Goal: Find contact information: Find contact information

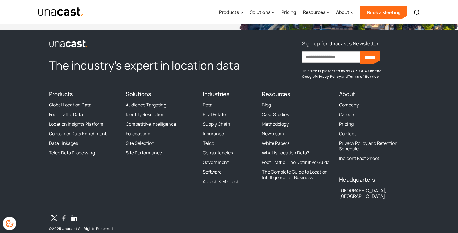
scroll to position [1724, 0]
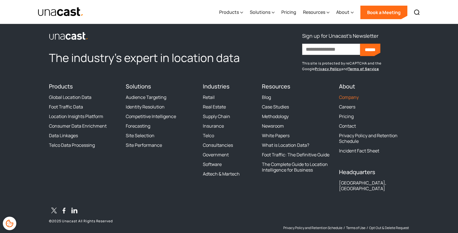
click at [347, 98] on link "Company" at bounding box center [349, 97] width 20 height 6
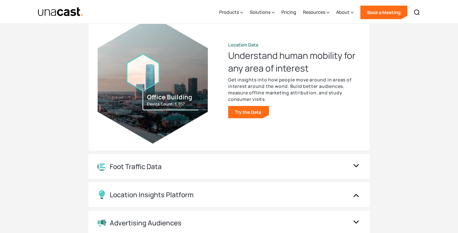
scroll to position [619, 0]
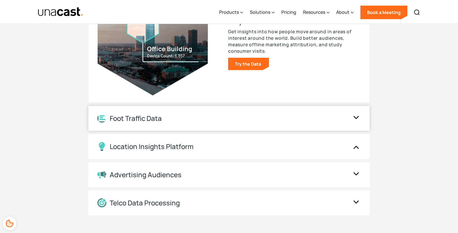
click at [358, 118] on img at bounding box center [355, 118] width 9 height 11
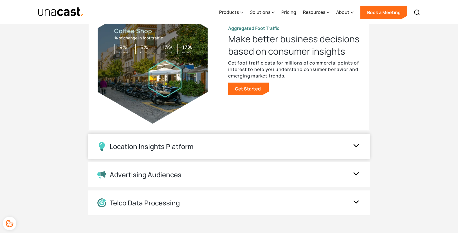
click at [352, 144] on img at bounding box center [355, 146] width 9 height 11
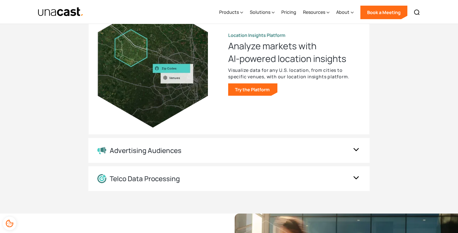
scroll to position [675, 0]
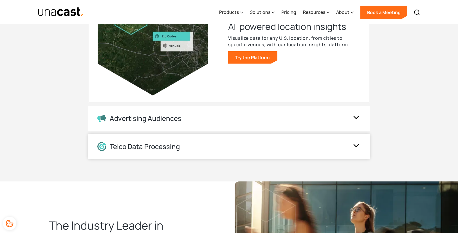
click at [354, 147] on img at bounding box center [355, 146] width 9 height 11
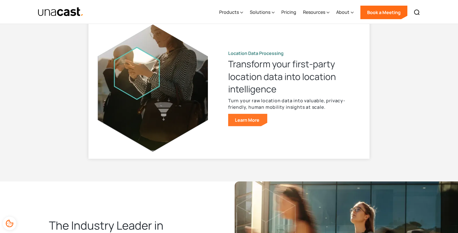
click at [248, 125] on link "Learn More" at bounding box center [247, 120] width 39 height 12
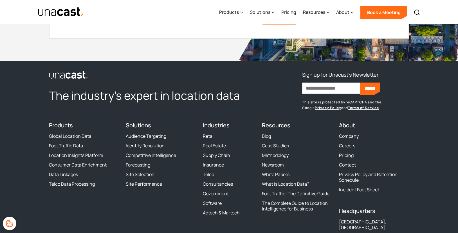
scroll to position [1546, 0]
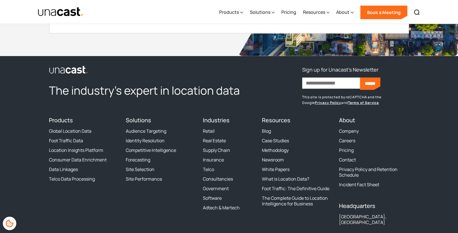
click at [364, 207] on h4 "Headquarters" at bounding box center [374, 205] width 70 height 7
click at [352, 219] on div "Headquarters [GEOGRAPHIC_DATA], [GEOGRAPHIC_DATA]" at bounding box center [374, 215] width 70 height 26
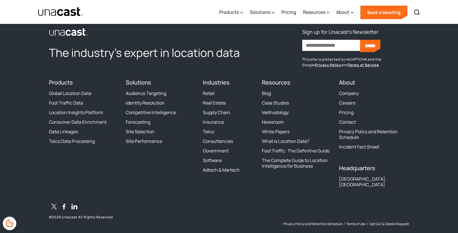
scroll to position [1590, 0]
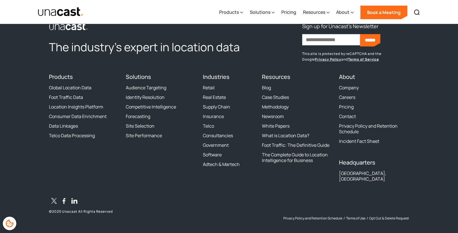
click at [348, 58] on link "Terms of Service" at bounding box center [363, 59] width 31 height 5
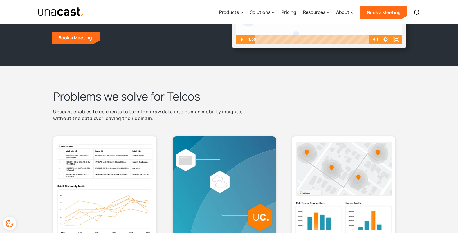
scroll to position [71, 0]
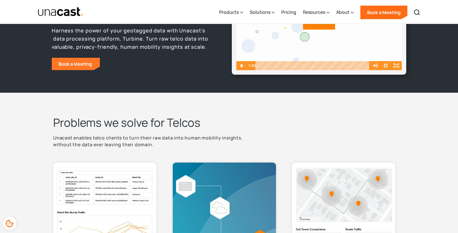
click at [78, 62] on link "Book a Meeting" at bounding box center [76, 64] width 48 height 12
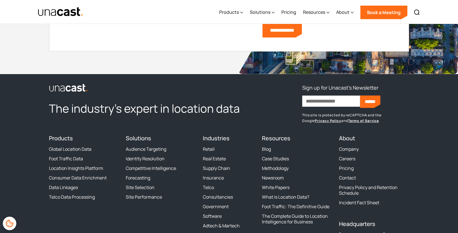
scroll to position [1536, 0]
